Goal: Manage account settings

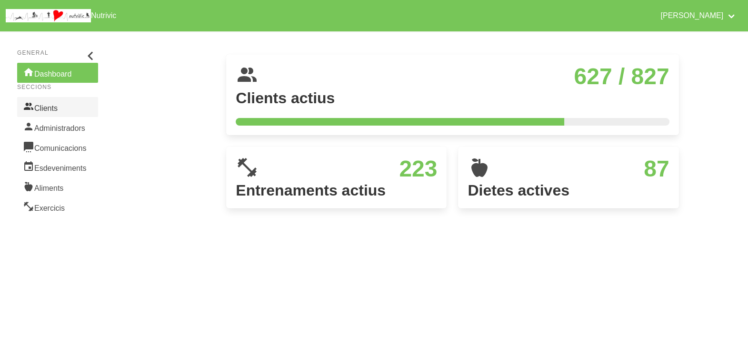
click at [50, 103] on link "Clients" at bounding box center [57, 107] width 81 height 20
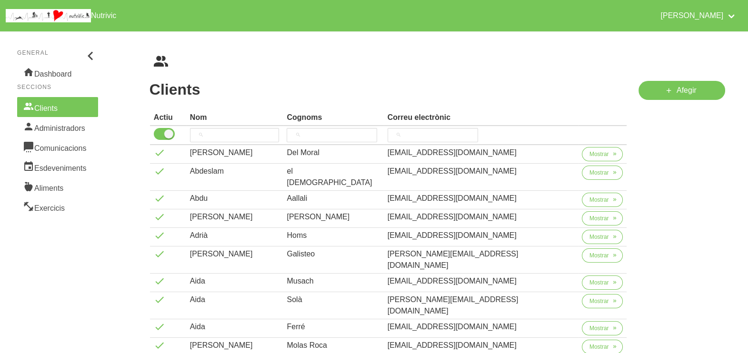
click at [248, 116] on div "Nom" at bounding box center [235, 117] width 90 height 11
click at [222, 132] on input "search" at bounding box center [235, 135] width 90 height 14
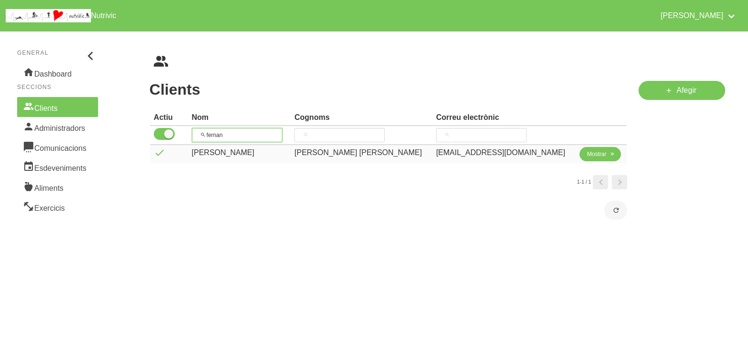
type input "fernan"
click at [587, 155] on span "Mostrar" at bounding box center [597, 154] width 20 height 9
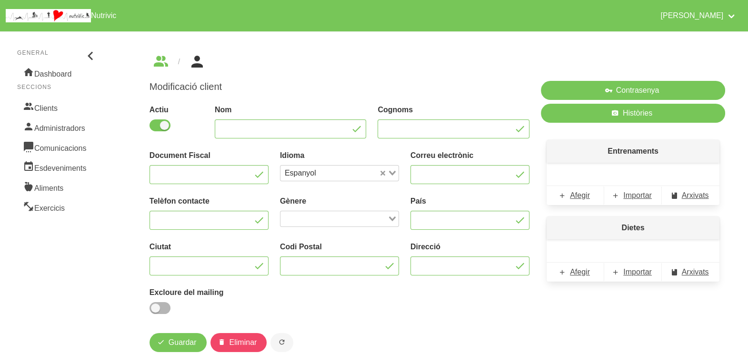
type input "[PERSON_NAME]"
type input "[PERSON_NAME] [PERSON_NAME]"
type input "[EMAIL_ADDRESS][DOMAIN_NAME]"
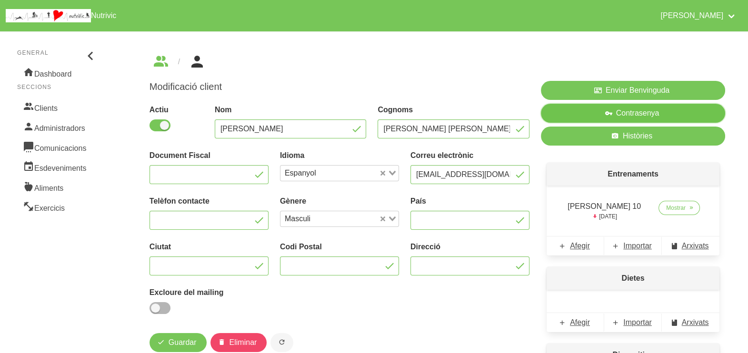
click at [619, 111] on span "Contrasenya" at bounding box center [637, 113] width 43 height 11
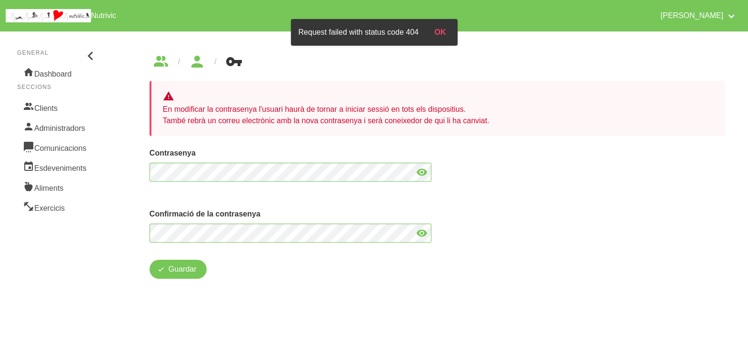
click at [419, 171] on icon at bounding box center [421, 172] width 11 height 17
click at [426, 232] on icon at bounding box center [421, 233] width 11 height 17
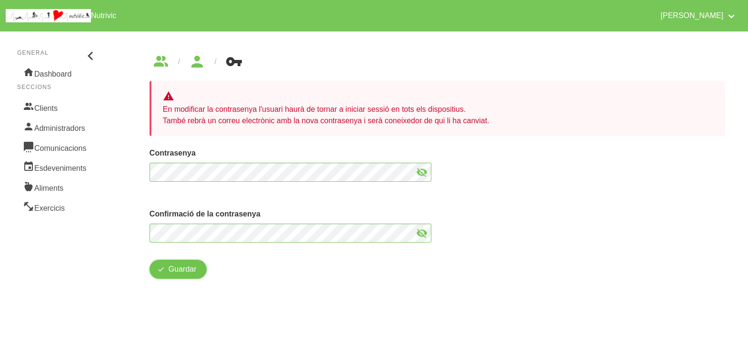
click at [179, 270] on span "Guardar" at bounding box center [183, 269] width 28 height 11
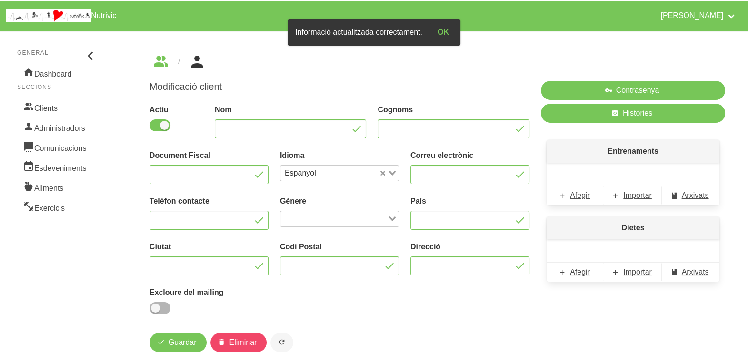
type input "[PERSON_NAME]"
type input "[PERSON_NAME] [PERSON_NAME]"
type input "[EMAIL_ADDRESS][DOMAIN_NAME]"
